Goal: Task Accomplishment & Management: Use online tool/utility

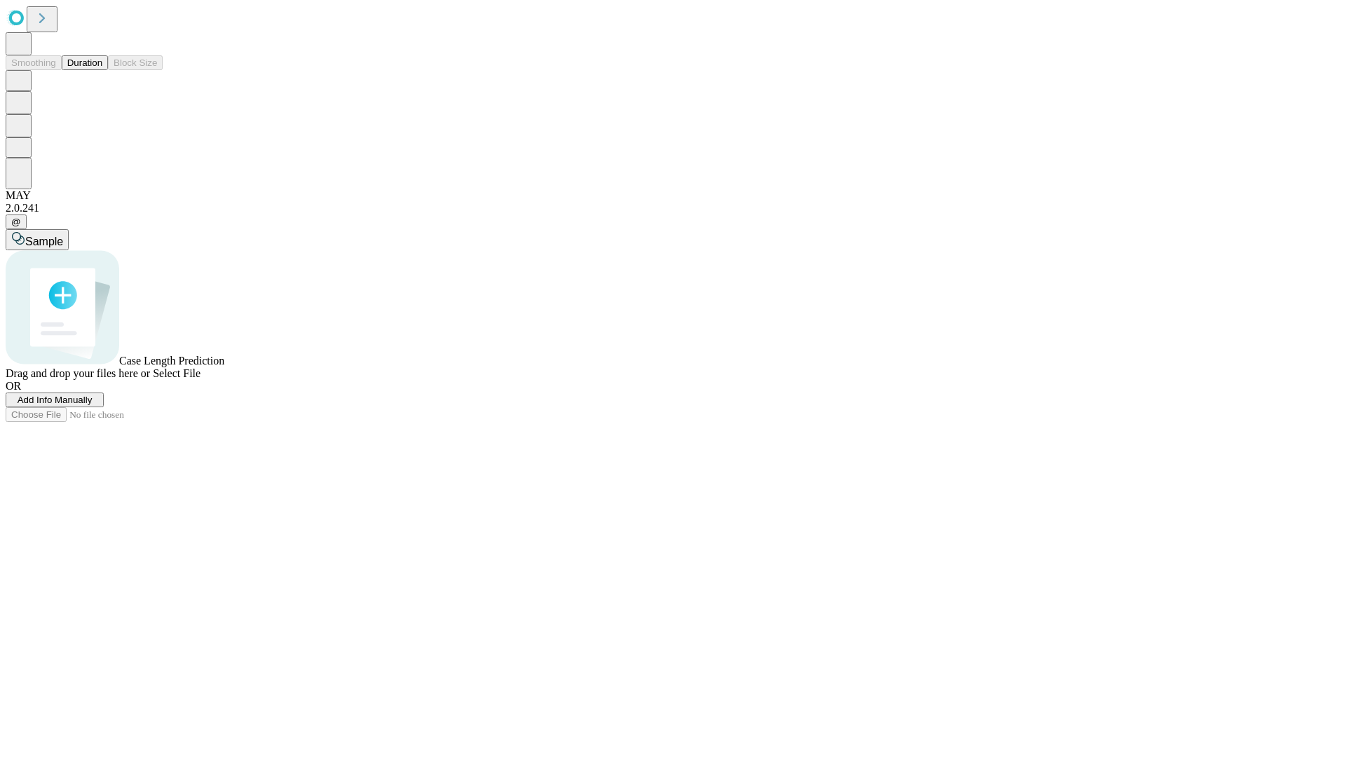
click at [93, 405] on span "Add Info Manually" at bounding box center [55, 400] width 75 height 11
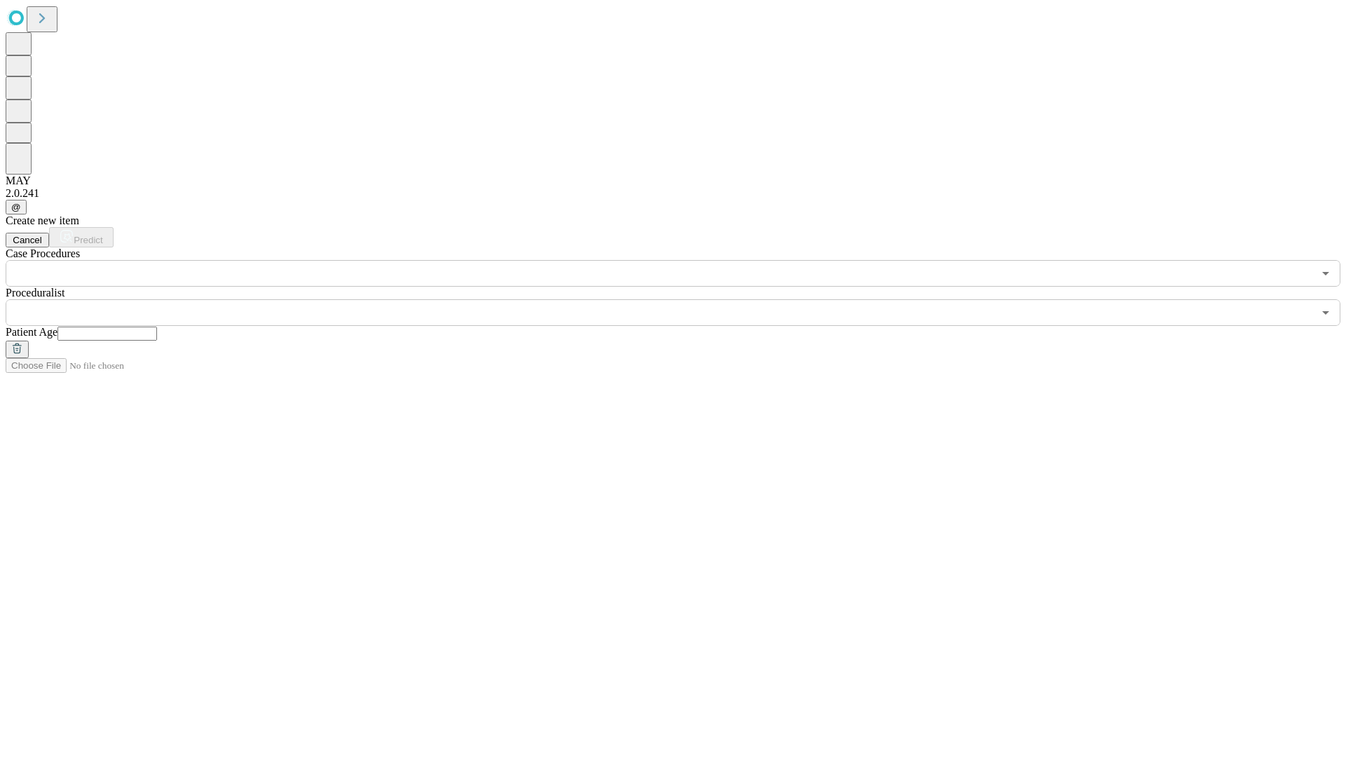
click at [157, 327] on input "text" at bounding box center [107, 334] width 100 height 14
type input "*"
click at [683, 299] on input "text" at bounding box center [659, 312] width 1307 height 27
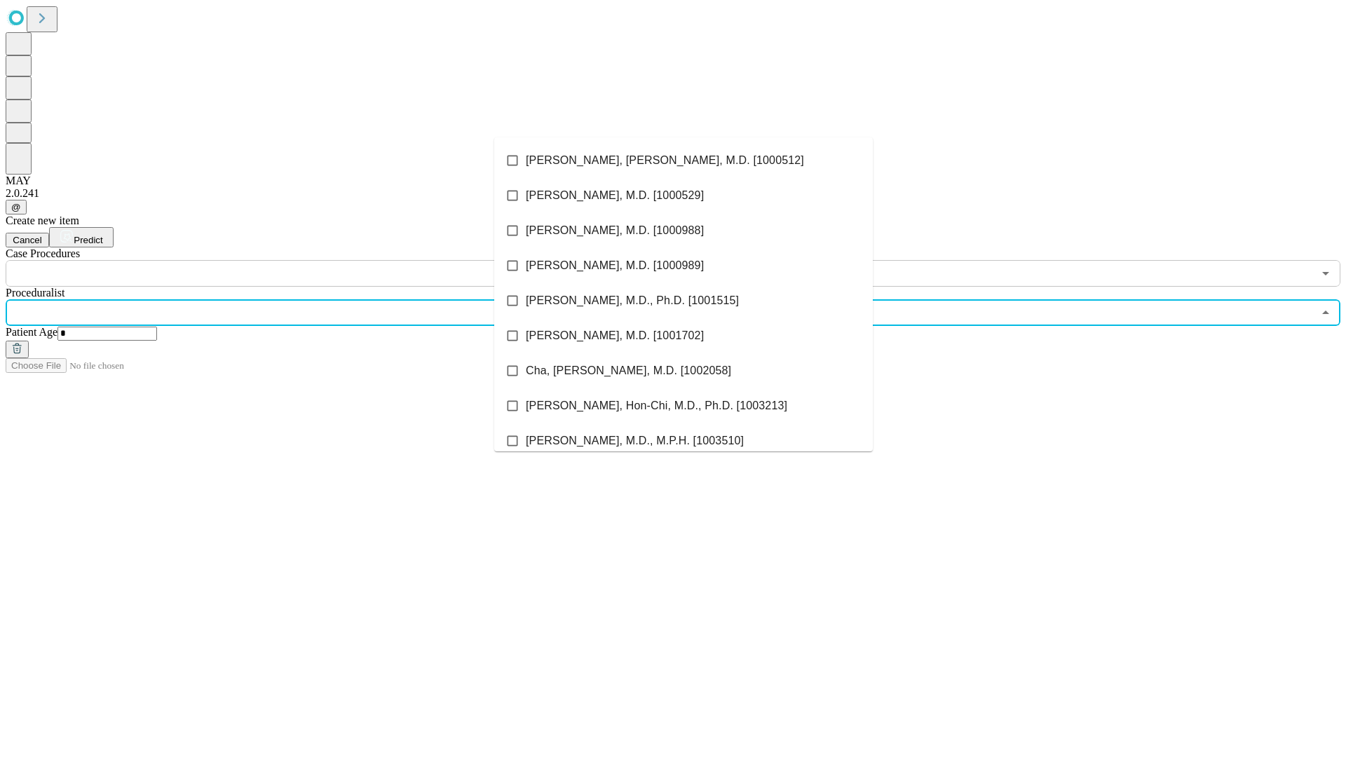
click at [683, 161] on li "[PERSON_NAME], [PERSON_NAME], M.D. [1000512]" at bounding box center [683, 160] width 379 height 35
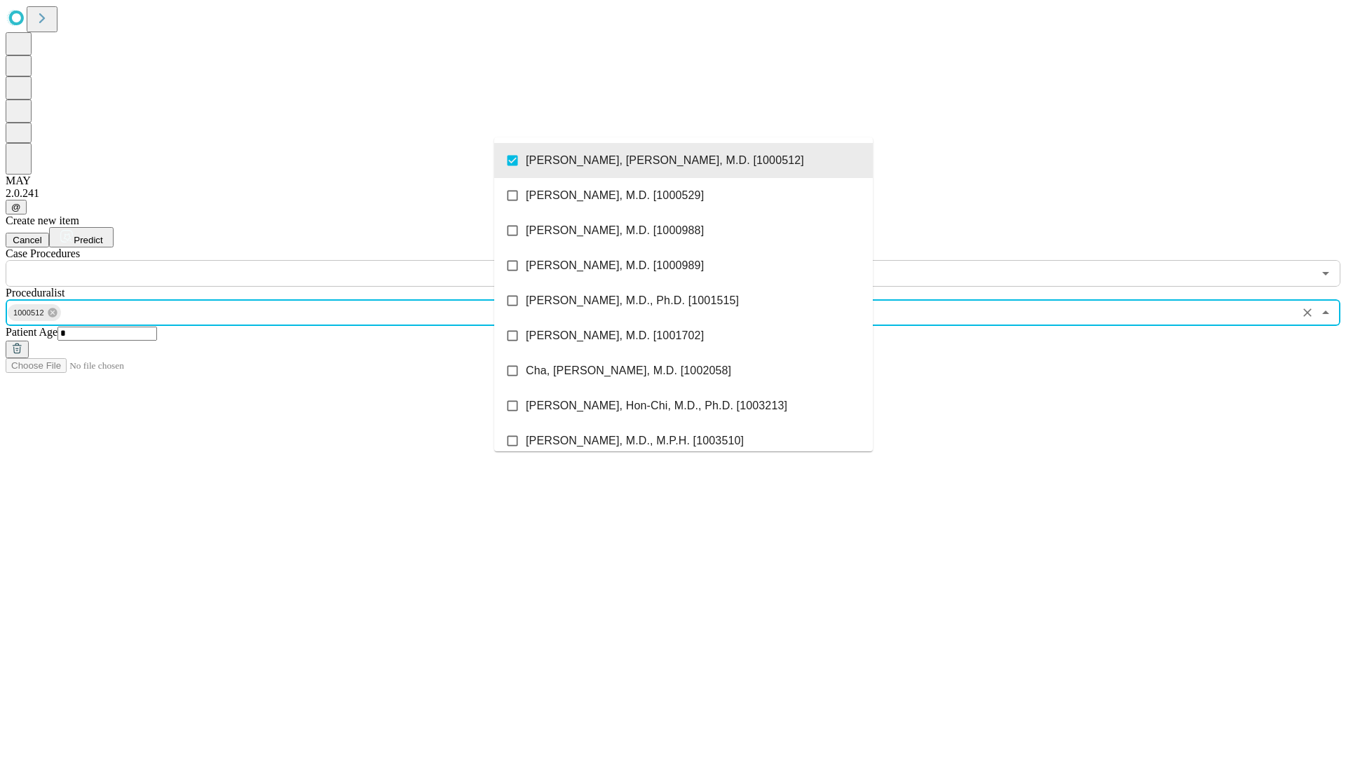
click at [294, 260] on input "text" at bounding box center [659, 273] width 1307 height 27
